Goal: Register for event/course

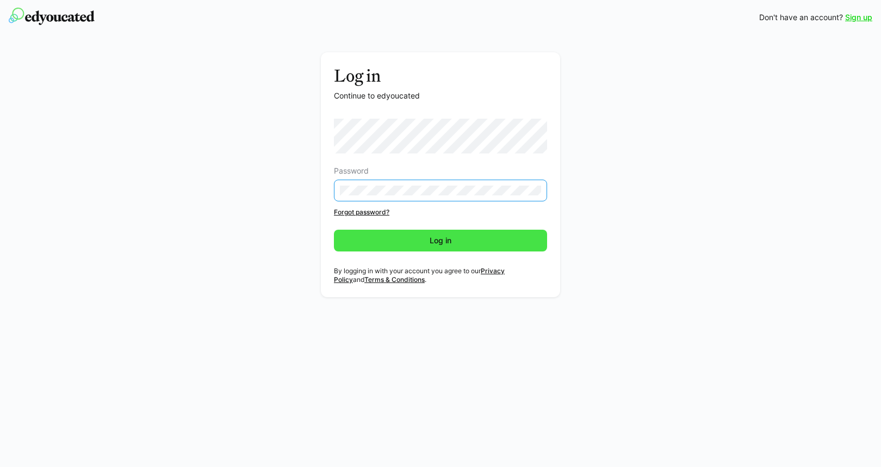
click at [450, 243] on span "Log in" at bounding box center [440, 240] width 25 height 11
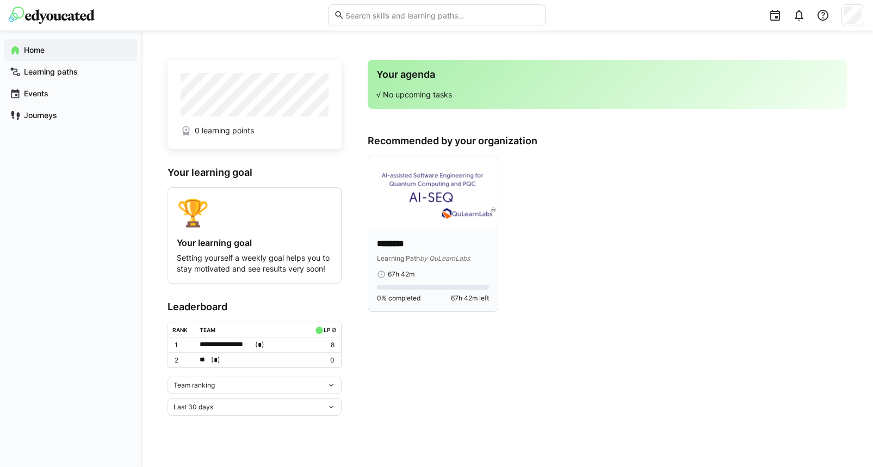
click at [412, 195] on img at bounding box center [432, 192] width 129 height 73
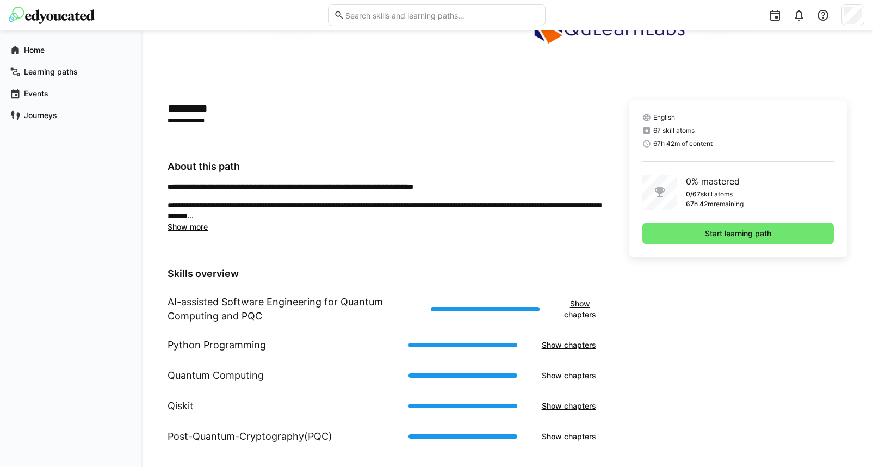
scroll to position [211, 0]
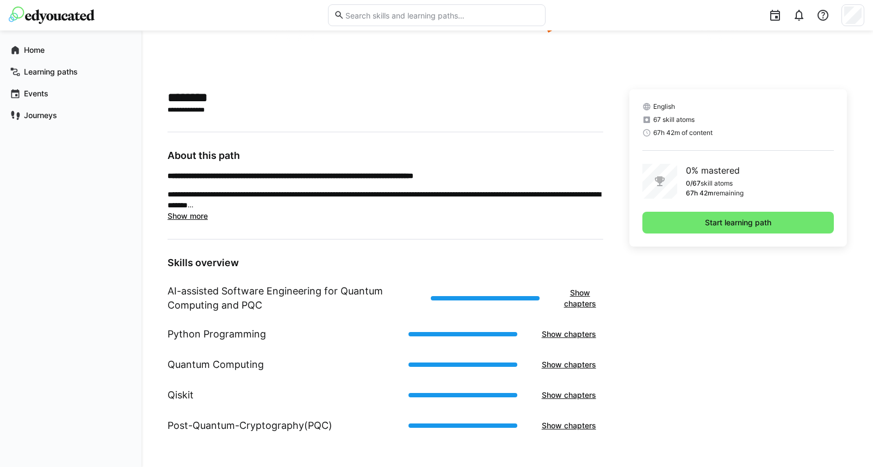
click at [197, 218] on span "Show more" at bounding box center [188, 215] width 40 height 9
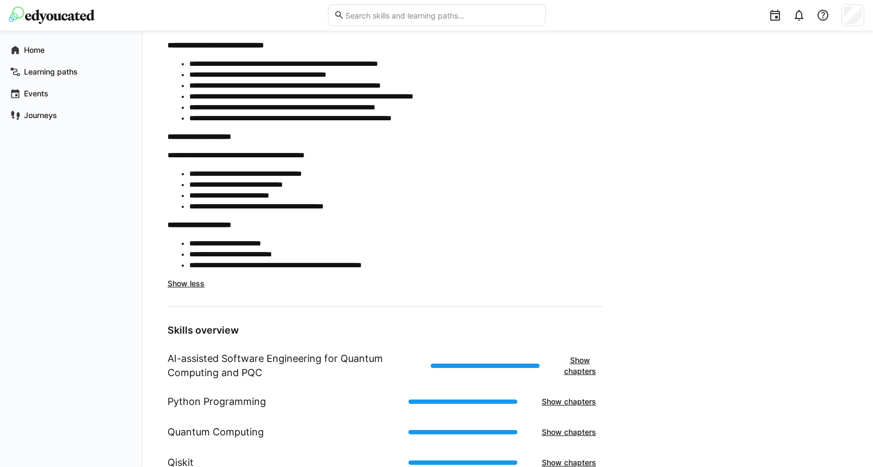
scroll to position [588, 0]
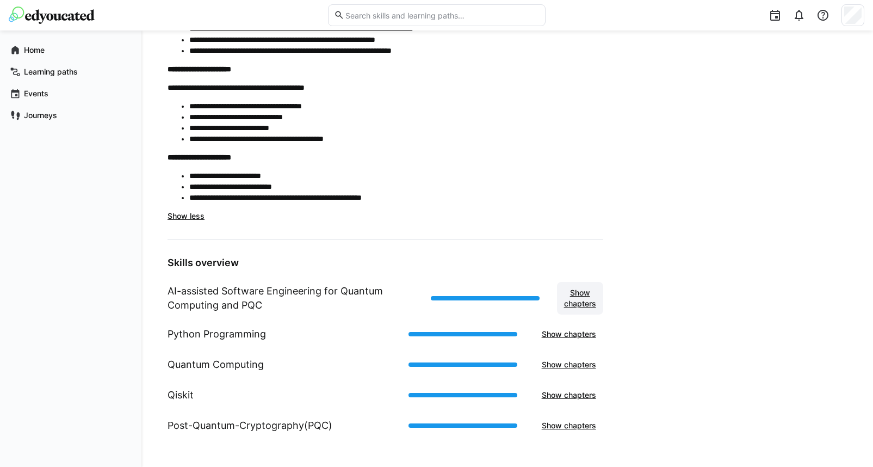
click at [596, 300] on span "Show chapters" at bounding box center [579, 298] width 35 height 22
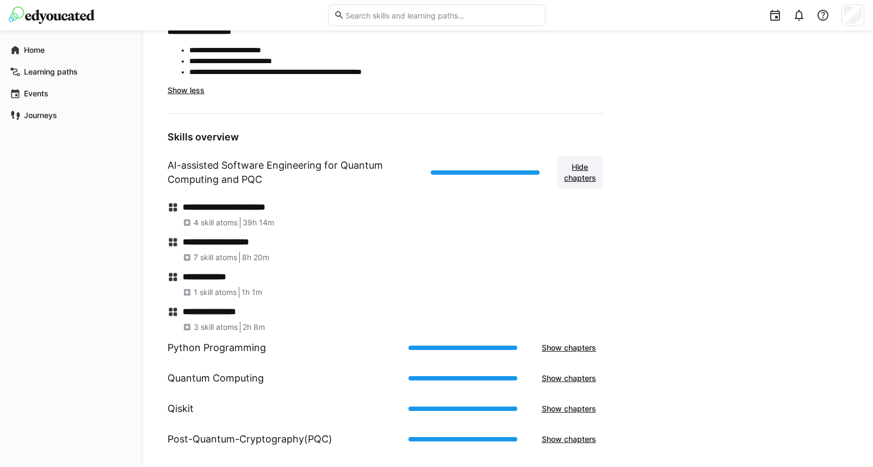
scroll to position [728, 0]
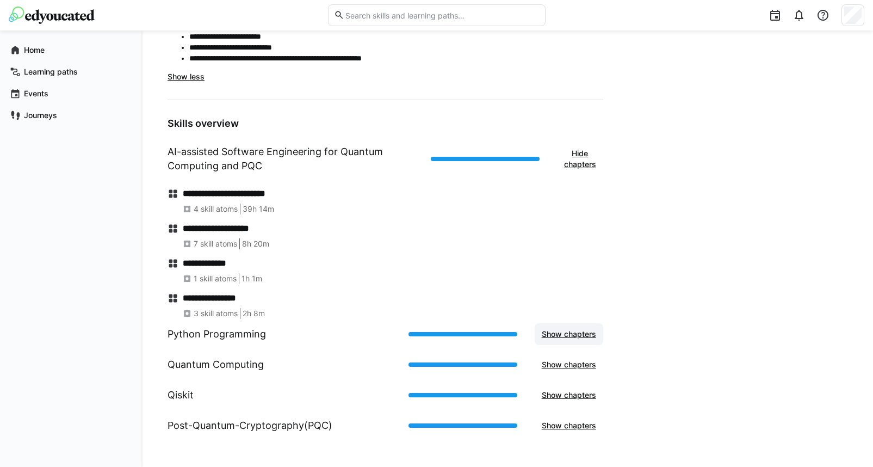
click at [556, 334] on span "Show chapters" at bounding box center [569, 333] width 58 height 11
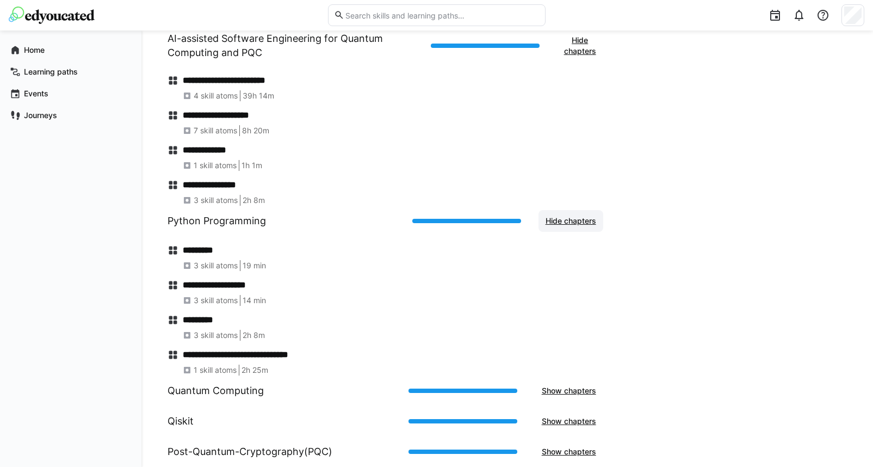
scroll to position [867, 0]
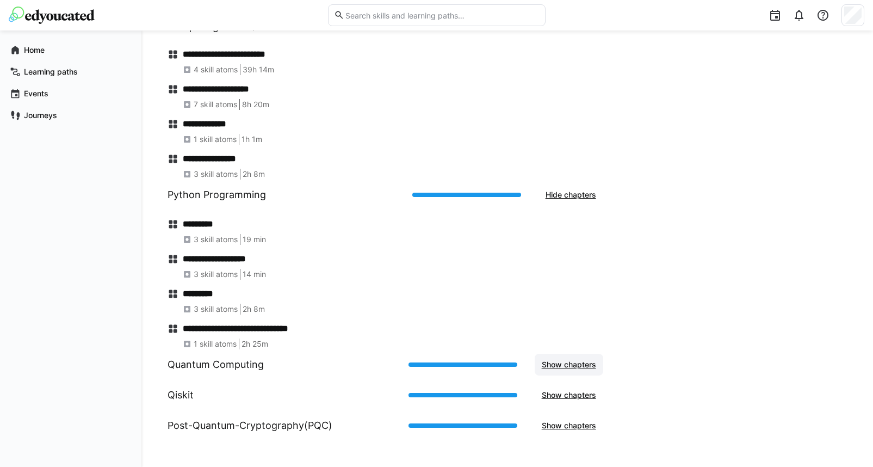
click at [575, 364] on span "Show chapters" at bounding box center [569, 364] width 58 height 11
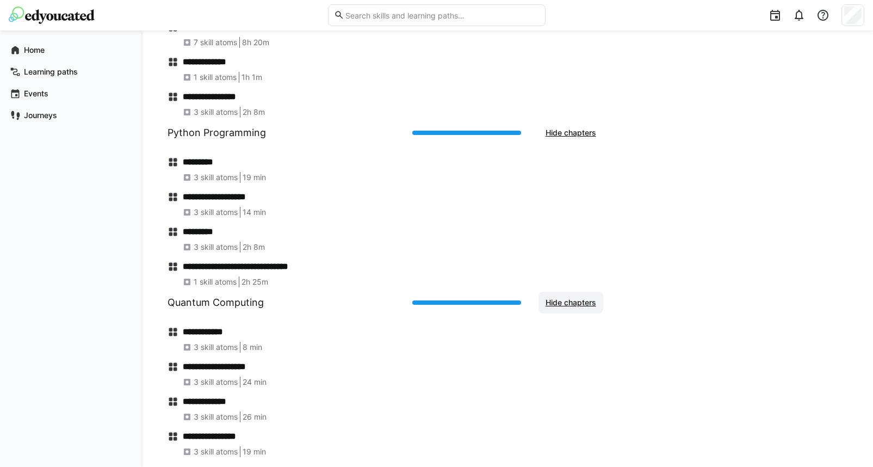
scroll to position [1006, 0]
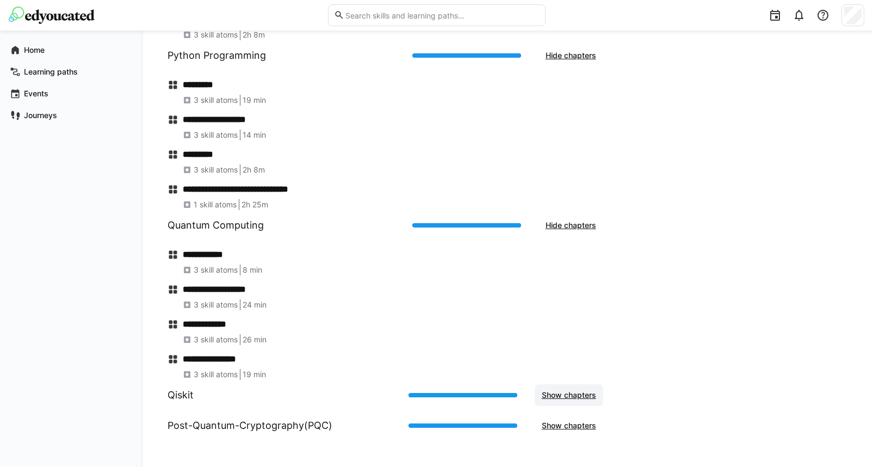
click at [570, 397] on span "Show chapters" at bounding box center [569, 394] width 58 height 11
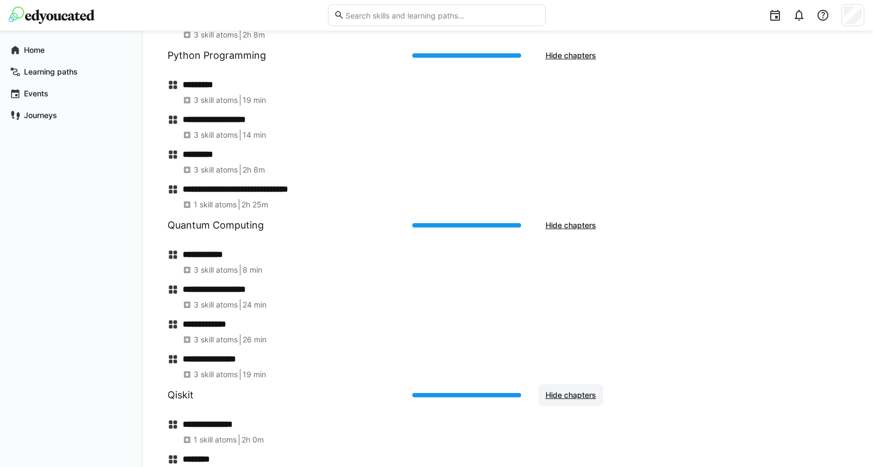
scroll to position [1076, 0]
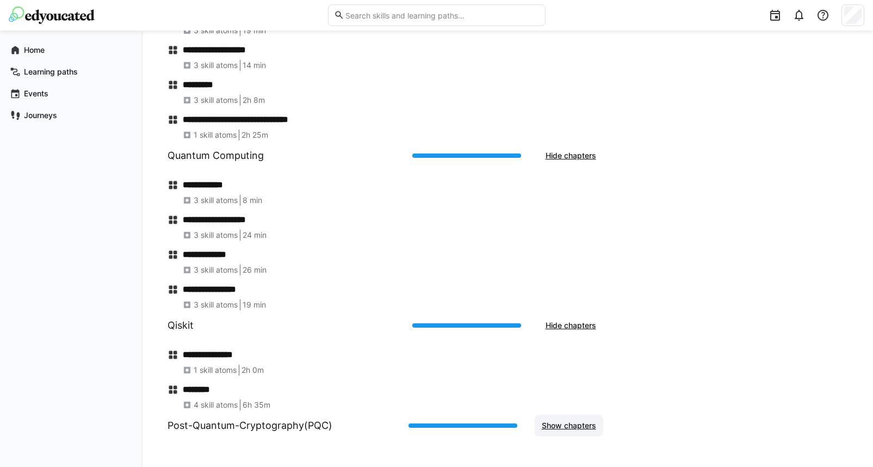
click at [567, 424] on span "Show chapters" at bounding box center [569, 425] width 58 height 11
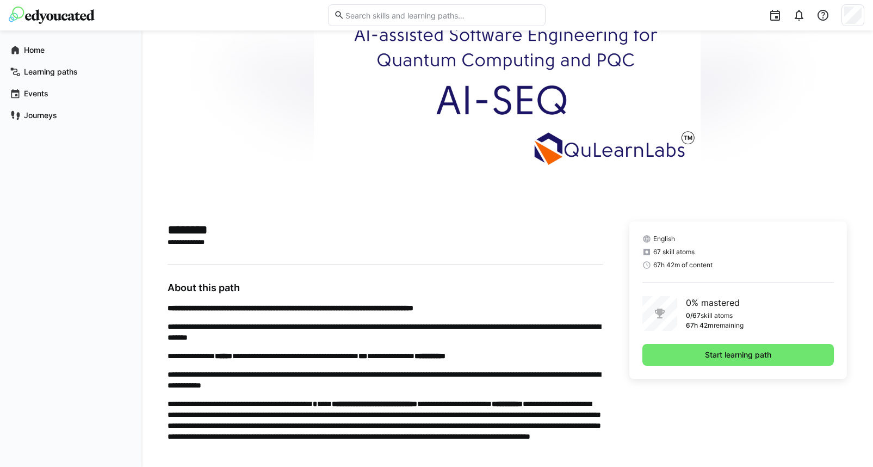
scroll to position [0, 0]
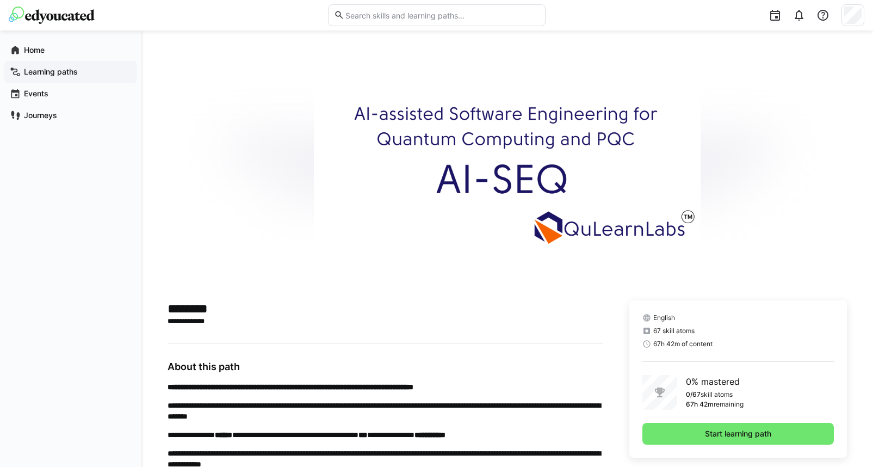
click at [0, 0] on app-navigation-label "Learning paths" at bounding box center [0, 0] width 0 height 0
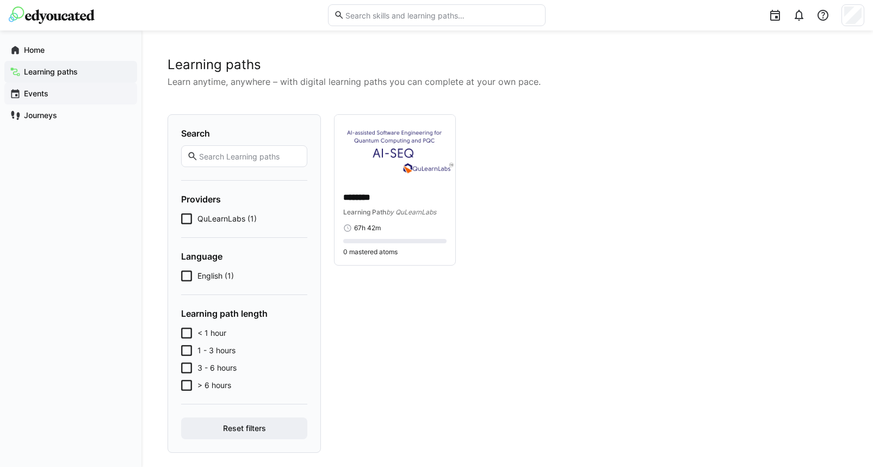
click at [0, 0] on app-navigation-label "Events" at bounding box center [0, 0] width 0 height 0
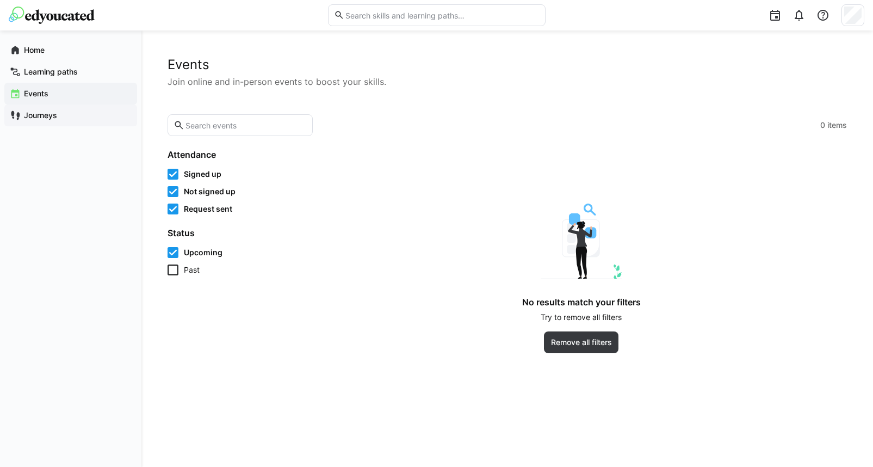
click at [0, 0] on app-navigation-label "Journeys" at bounding box center [0, 0] width 0 height 0
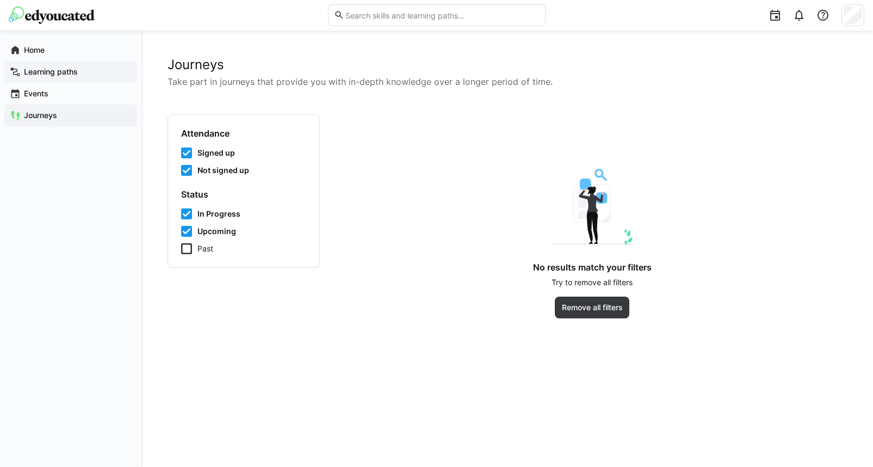
click at [0, 0] on app-navigation-label "Learning paths" at bounding box center [0, 0] width 0 height 0
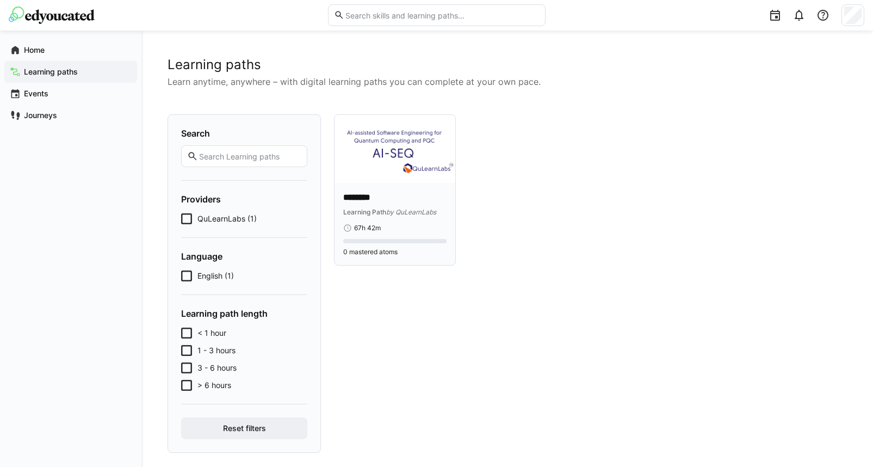
click at [389, 191] on p "********" at bounding box center [394, 197] width 103 height 13
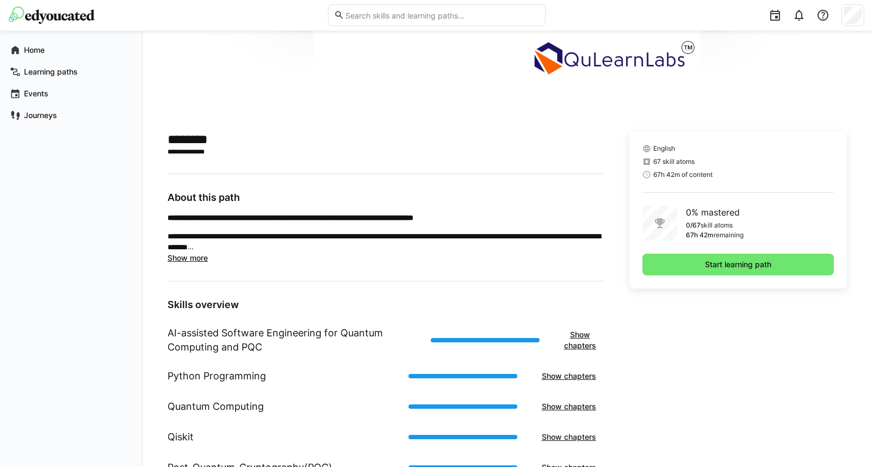
scroll to position [171, 0]
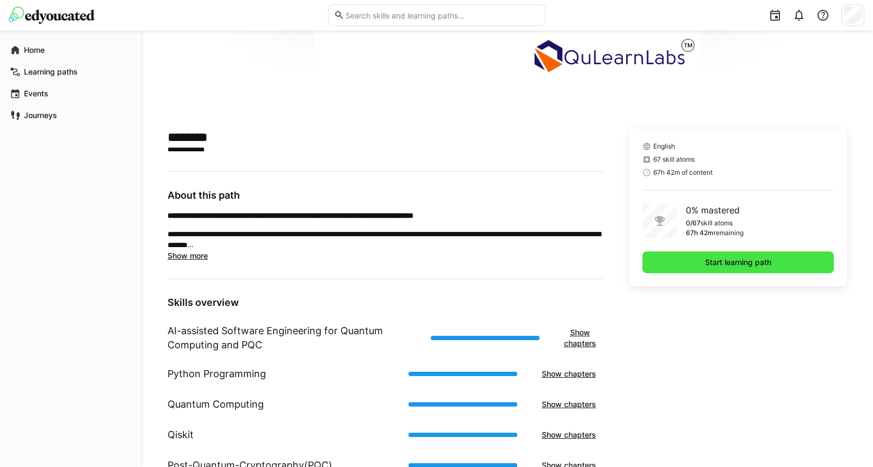
click at [692, 260] on span "Start learning path" at bounding box center [737, 262] width 191 height 22
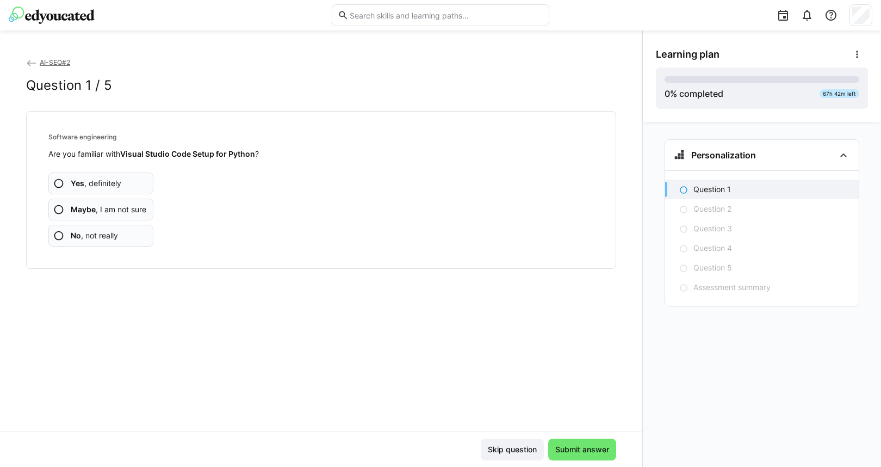
click at [125, 182] on app-assessment-question-radio "Yes , definitely" at bounding box center [100, 183] width 105 height 22
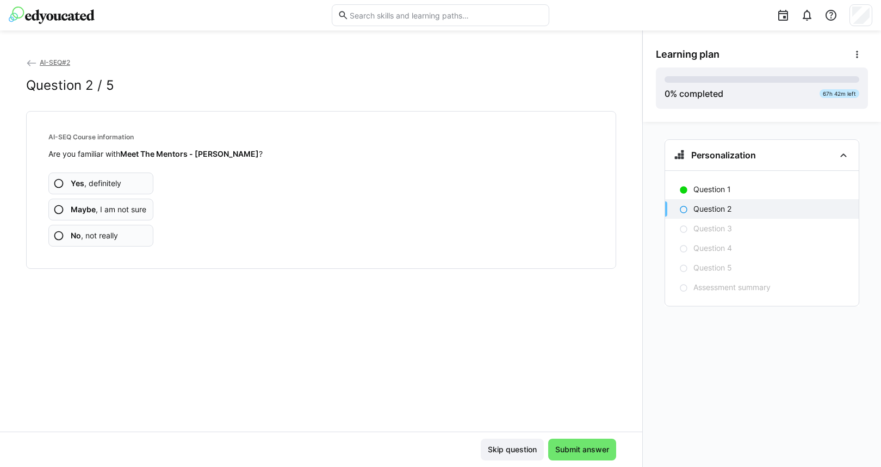
click at [543, 372] on div "AI-SEQ#2 Question 2 / 5 AI-SEQ Course information Are you familiar with Meet Th…" at bounding box center [321, 244] width 642 height 375
click at [115, 182] on span "Yes , definitely" at bounding box center [96, 183] width 51 height 11
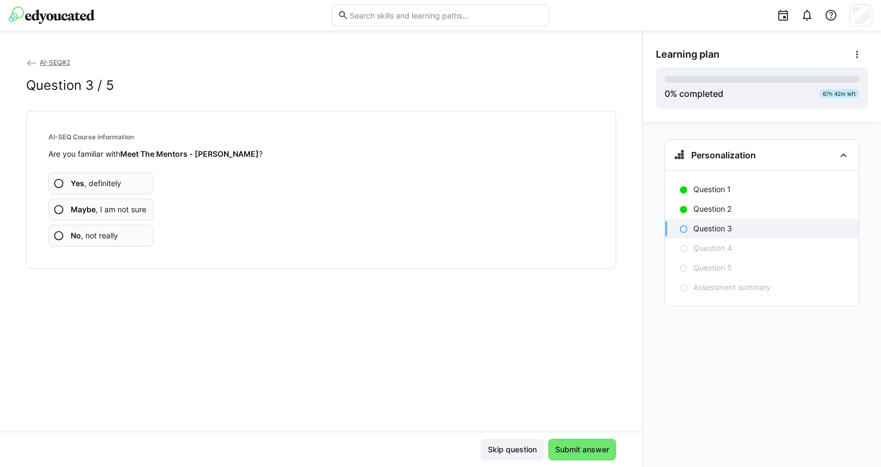
click at [125, 186] on app-assessment-question-radio "Yes , definitely" at bounding box center [100, 183] width 105 height 22
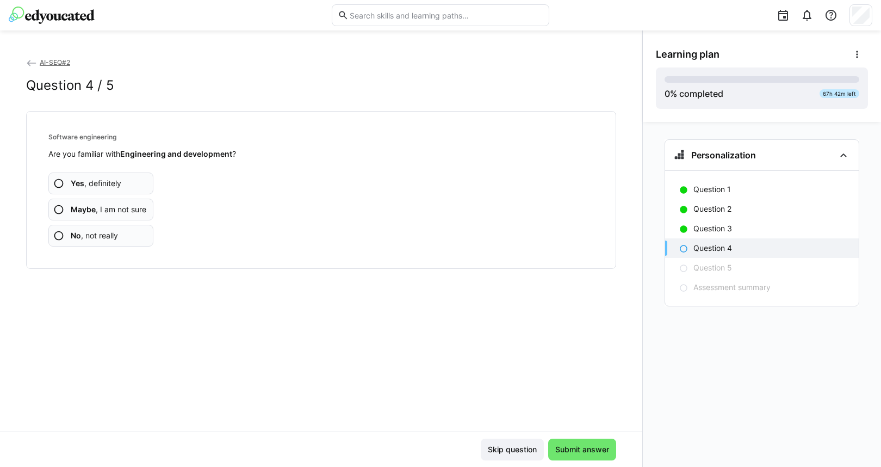
click at [131, 183] on app-assessment-question-radio "Yes , definitely" at bounding box center [100, 183] width 105 height 22
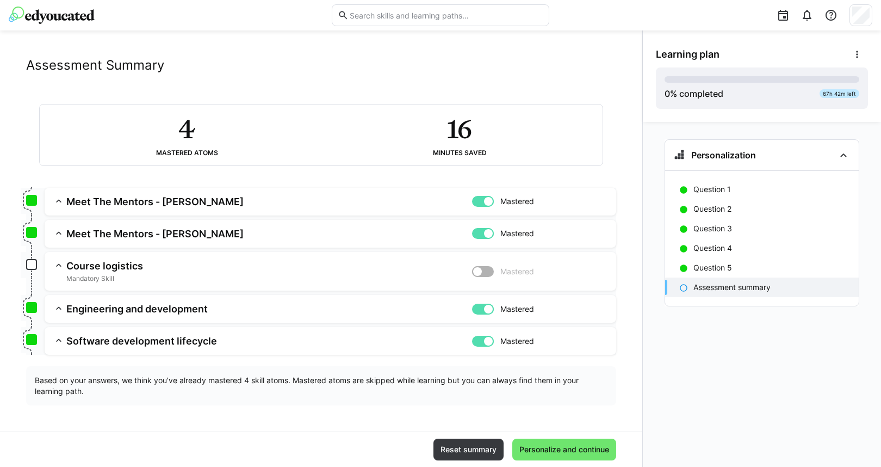
scroll to position [20, 0]
click at [117, 199] on h3 "Meet The Mentors - [PERSON_NAME]" at bounding box center [269, 201] width 406 height 13
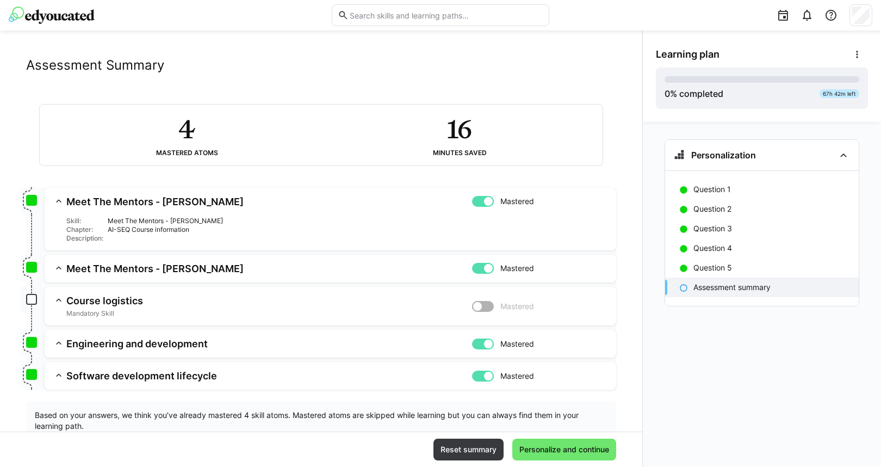
click at [132, 220] on div "Meet The Mentors - [PERSON_NAME]" at bounding box center [358, 220] width 500 height 9
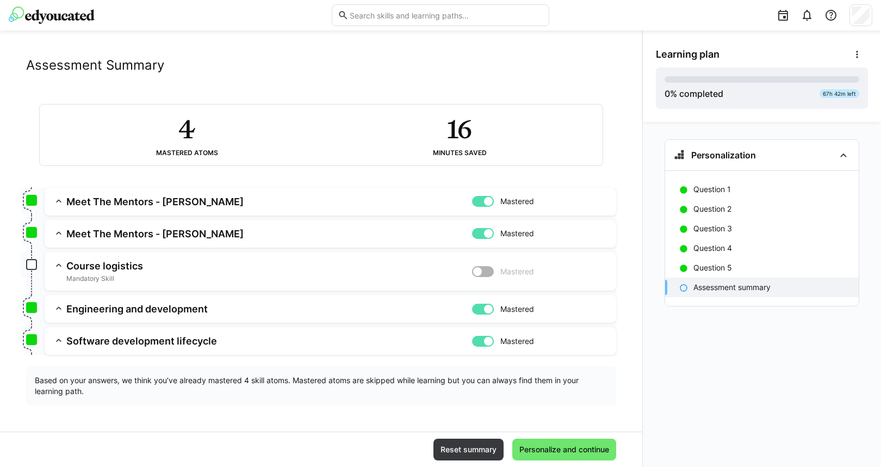
click at [129, 270] on h3 "Course logistics" at bounding box center [269, 265] width 406 height 13
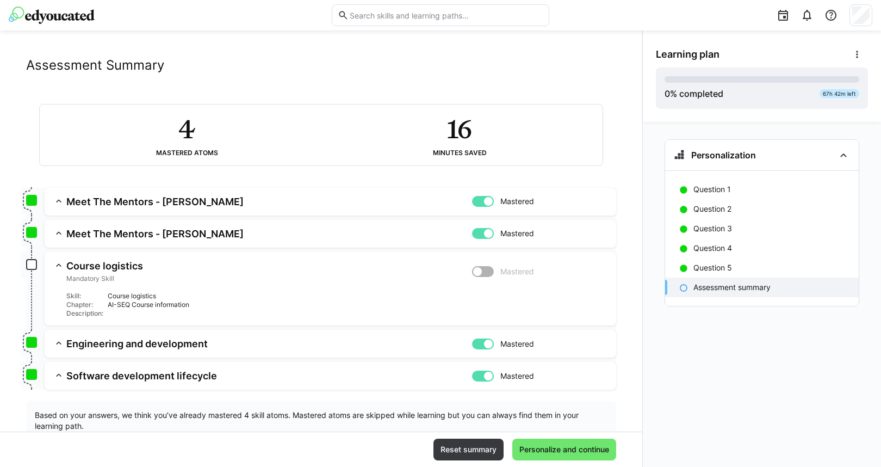
click at [120, 338] on h3 "Engineering and development" at bounding box center [269, 343] width 406 height 13
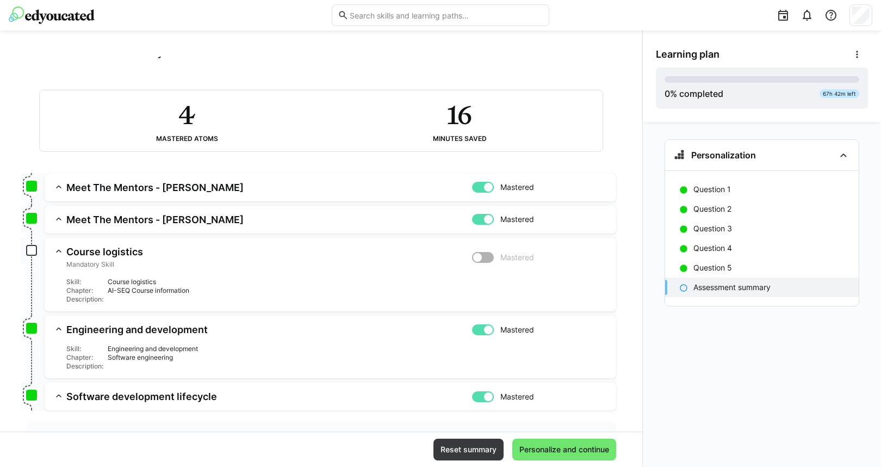
scroll to position [35, 0]
click at [120, 338] on div "Skill: Engineering and development Chapter: Software engineering Description:" at bounding box center [330, 352] width 554 height 35
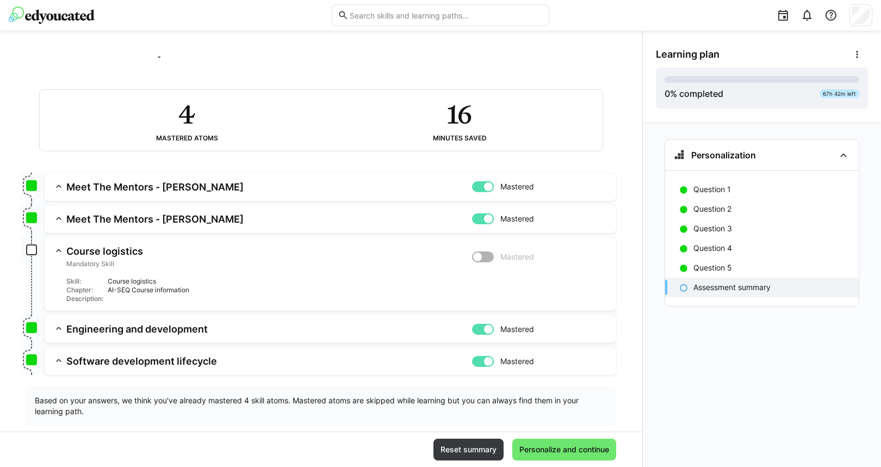
click at [483, 362] on div at bounding box center [488, 361] width 11 height 11
click at [485, 328] on div at bounding box center [488, 329] width 11 height 11
click at [483, 222] on div at bounding box center [488, 218] width 11 height 11
click at [484, 188] on div at bounding box center [488, 186] width 11 height 11
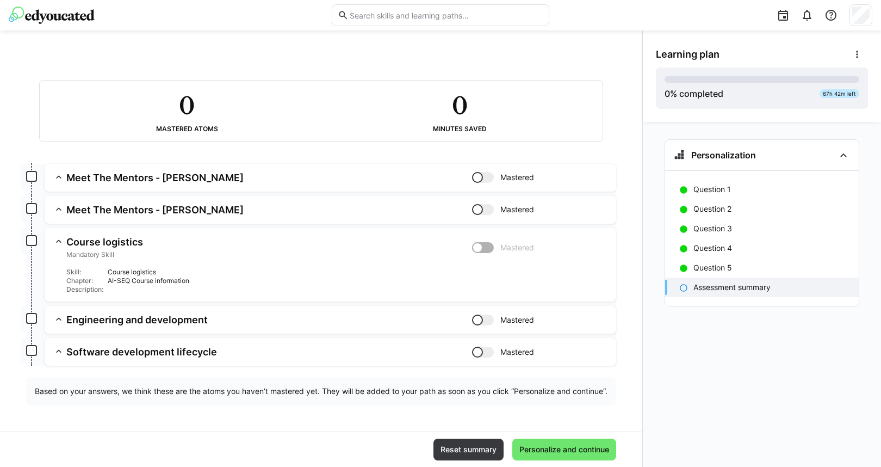
scroll to position [55, 0]
click at [554, 445] on span "Personalize and continue" at bounding box center [564, 449] width 93 height 11
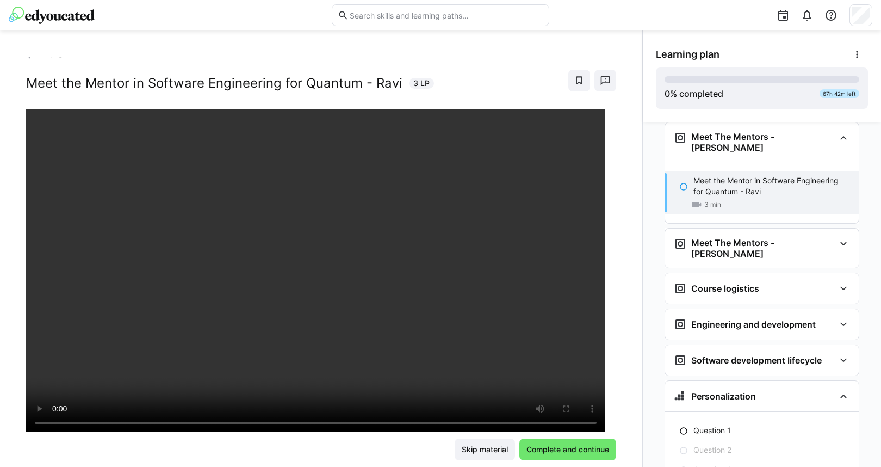
scroll to position [0, 0]
